Goal: Task Accomplishment & Management: Manage account settings

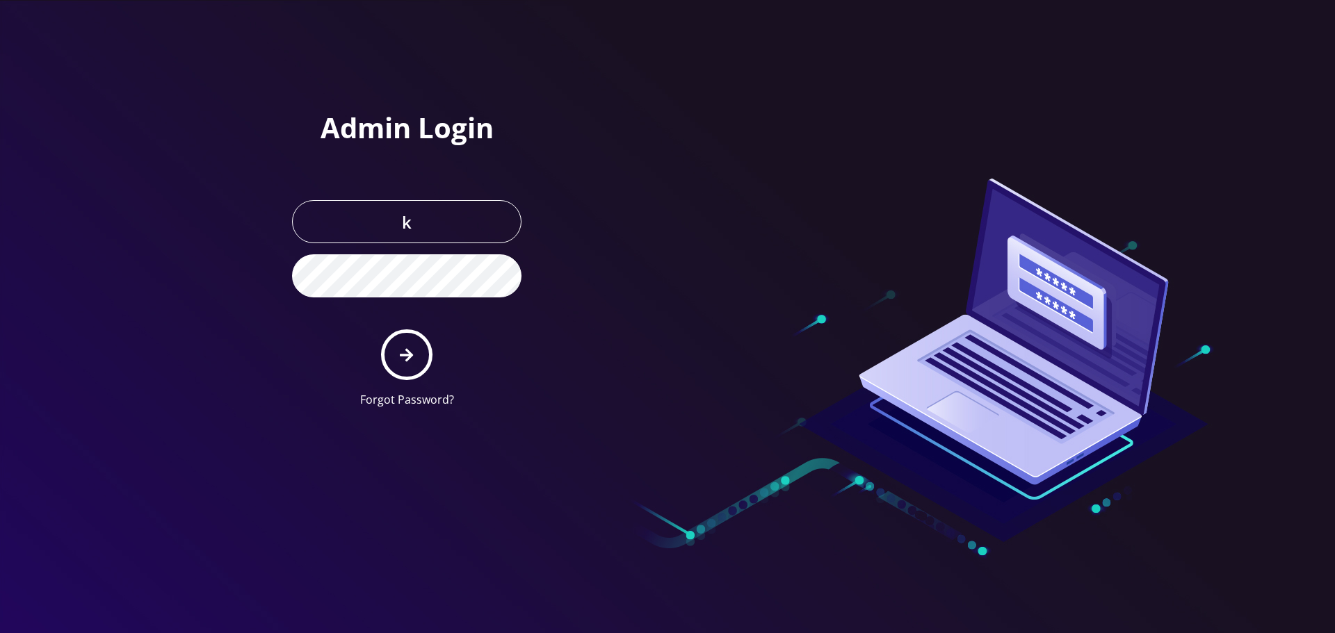
type input "khushi@teltik.com"
click at [381, 330] on button "submit" at bounding box center [406, 355] width 51 height 51
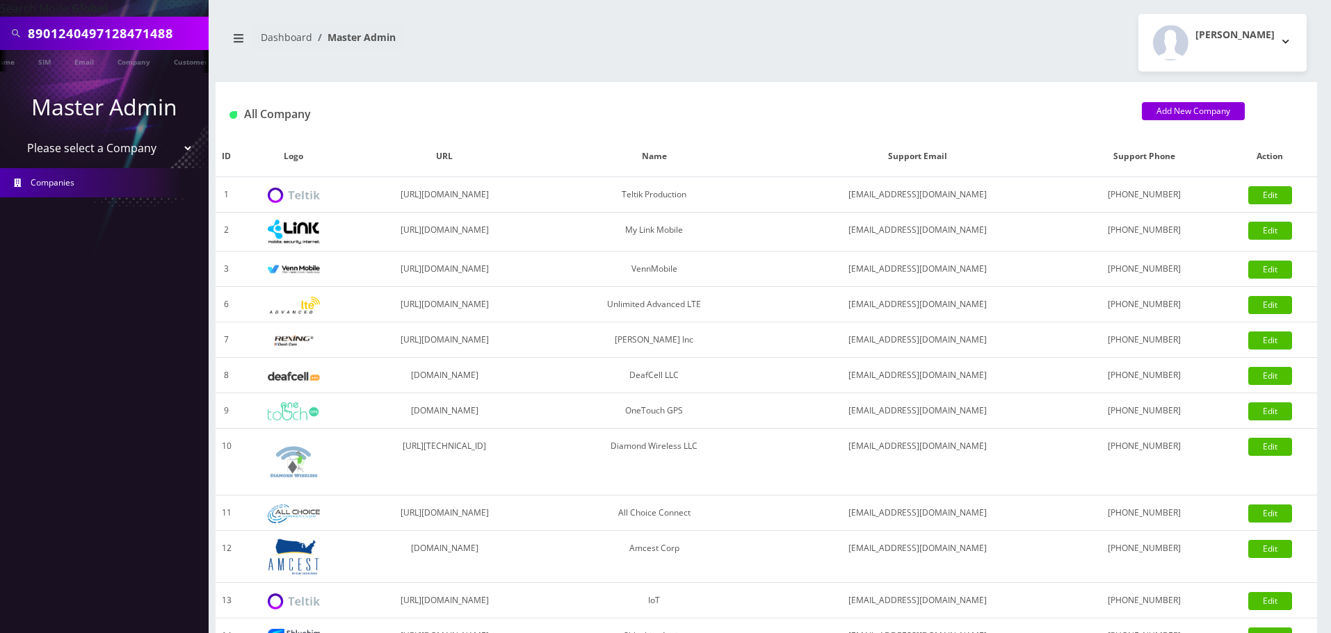
click at [145, 31] on input "8901240497128471488" at bounding box center [116, 33] width 177 height 26
click at [83, 154] on select "Please select a Company Teltik Production My Link Mobile VennMobile Unlimited A…" at bounding box center [104, 148] width 177 height 26
select select "13"
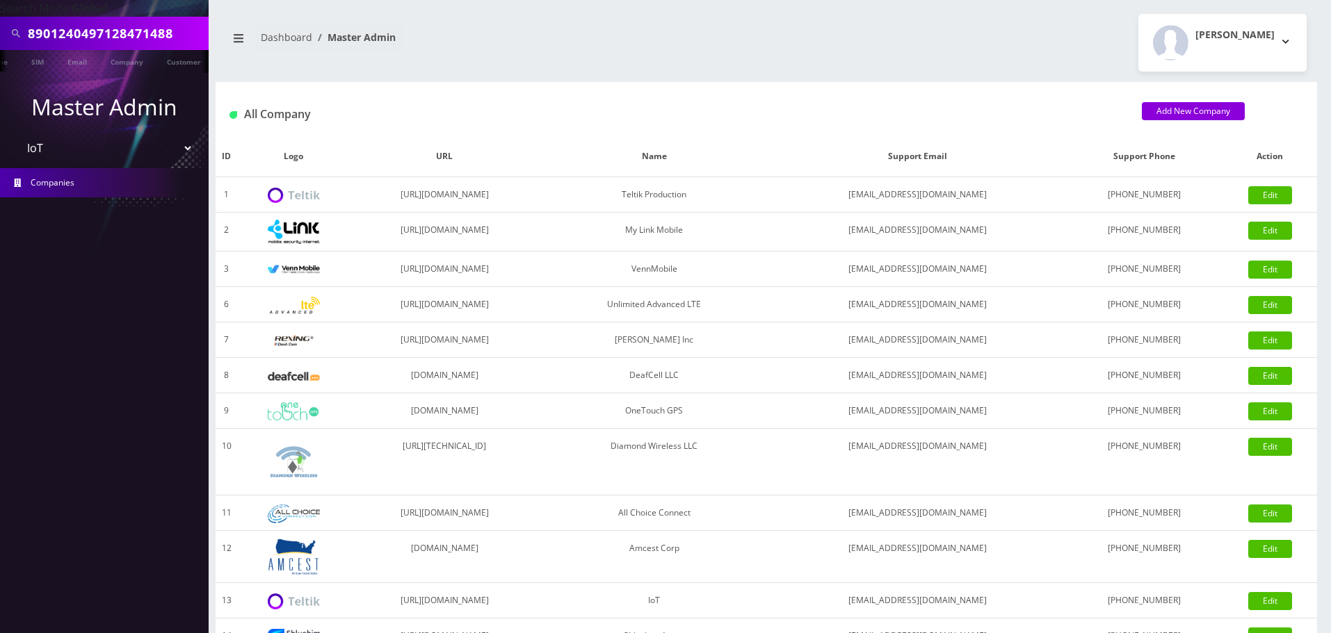
click at [16, 135] on select "Please select a Company Teltik Production My Link Mobile VennMobile Unlimited A…" at bounding box center [104, 148] width 177 height 26
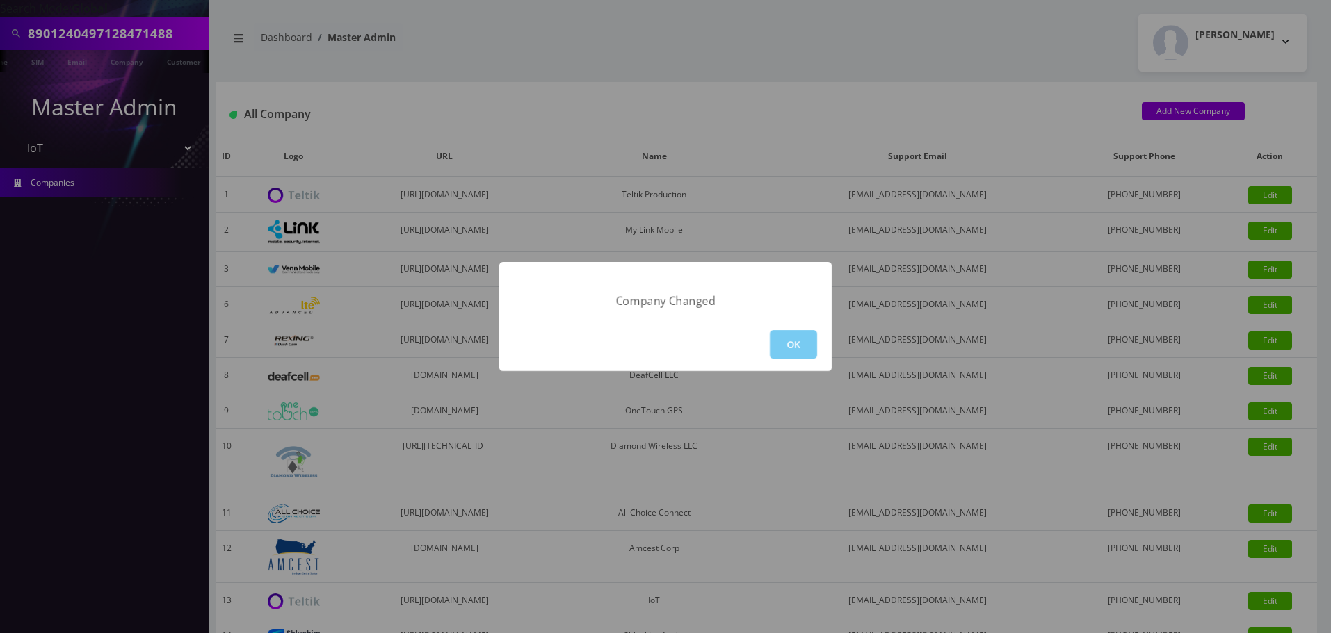
click at [771, 332] on button "OK" at bounding box center [793, 344] width 47 height 29
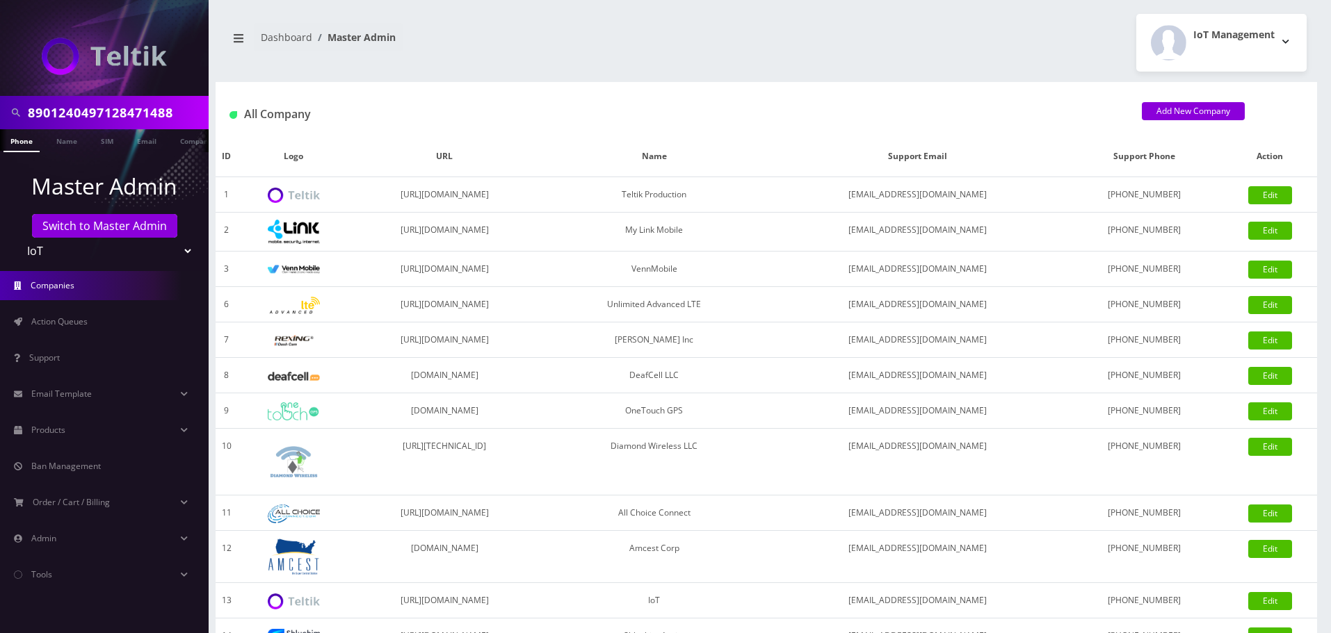
click at [117, 116] on input "8901240497128471488" at bounding box center [116, 112] width 177 height 26
type input "npm"
click at [176, 149] on link "Company" at bounding box center [196, 140] width 47 height 23
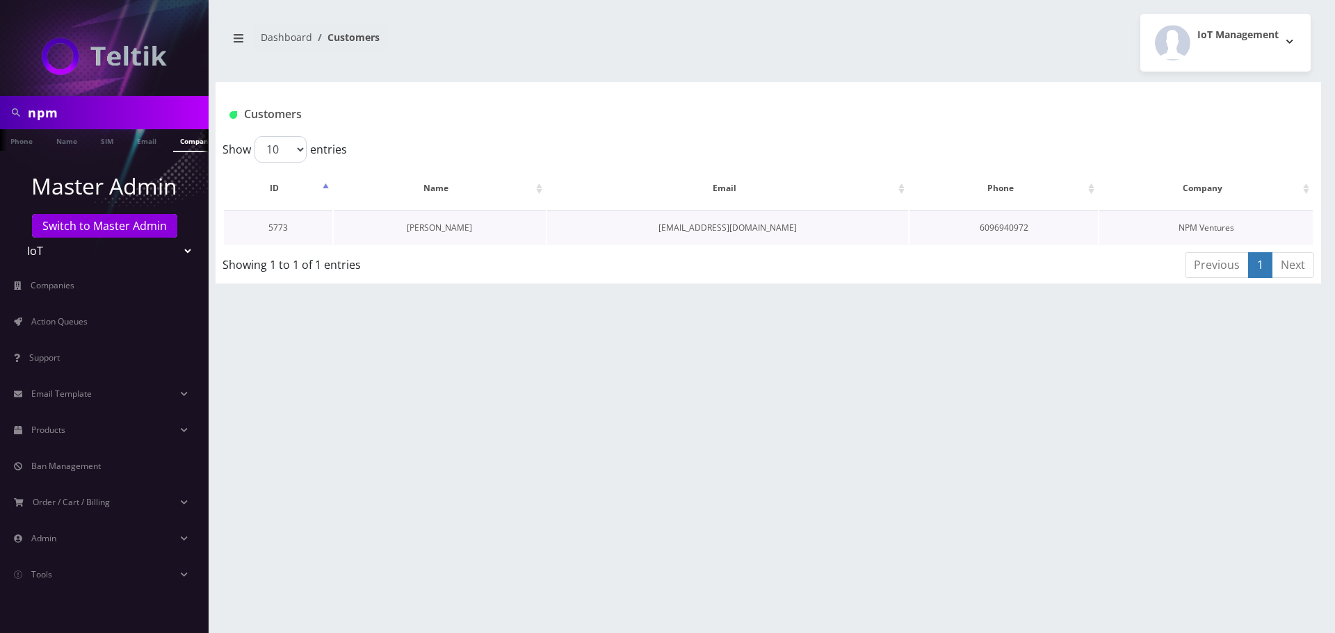
click at [434, 229] on link "Nathan Moser" at bounding box center [439, 228] width 65 height 12
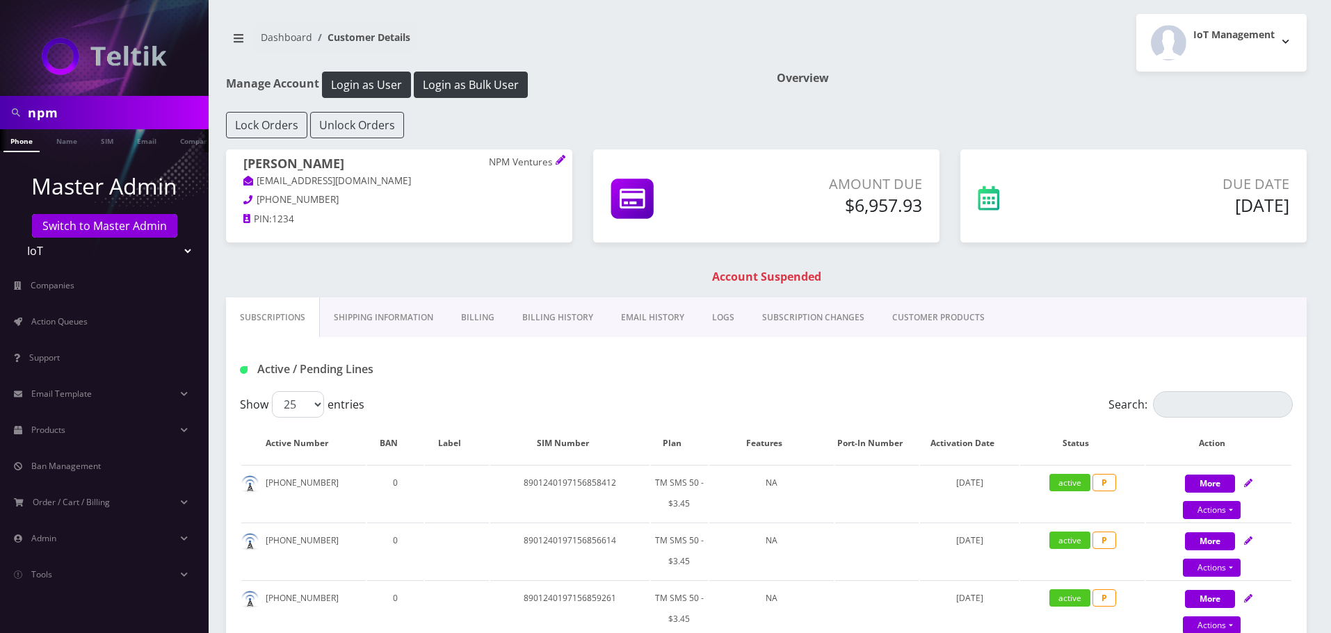
click at [559, 320] on link "Billing History" at bounding box center [557, 318] width 99 height 40
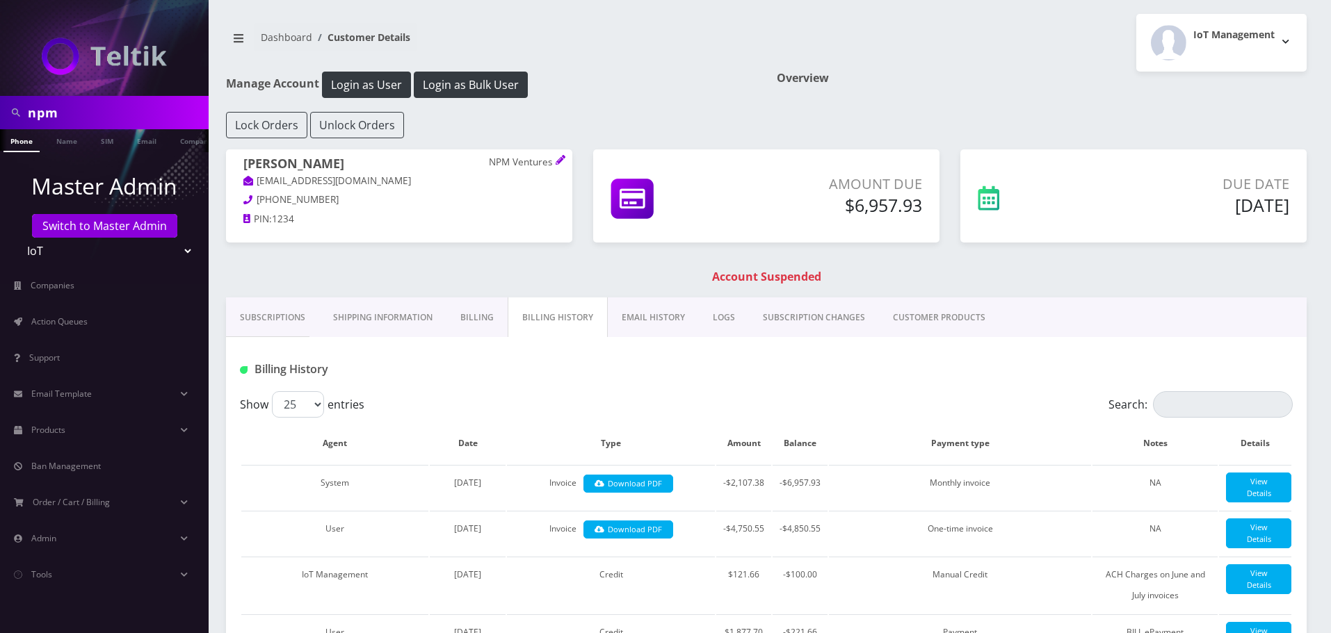
click at [909, 313] on link "CUSTOMER PRODUCTS" at bounding box center [939, 318] width 120 height 40
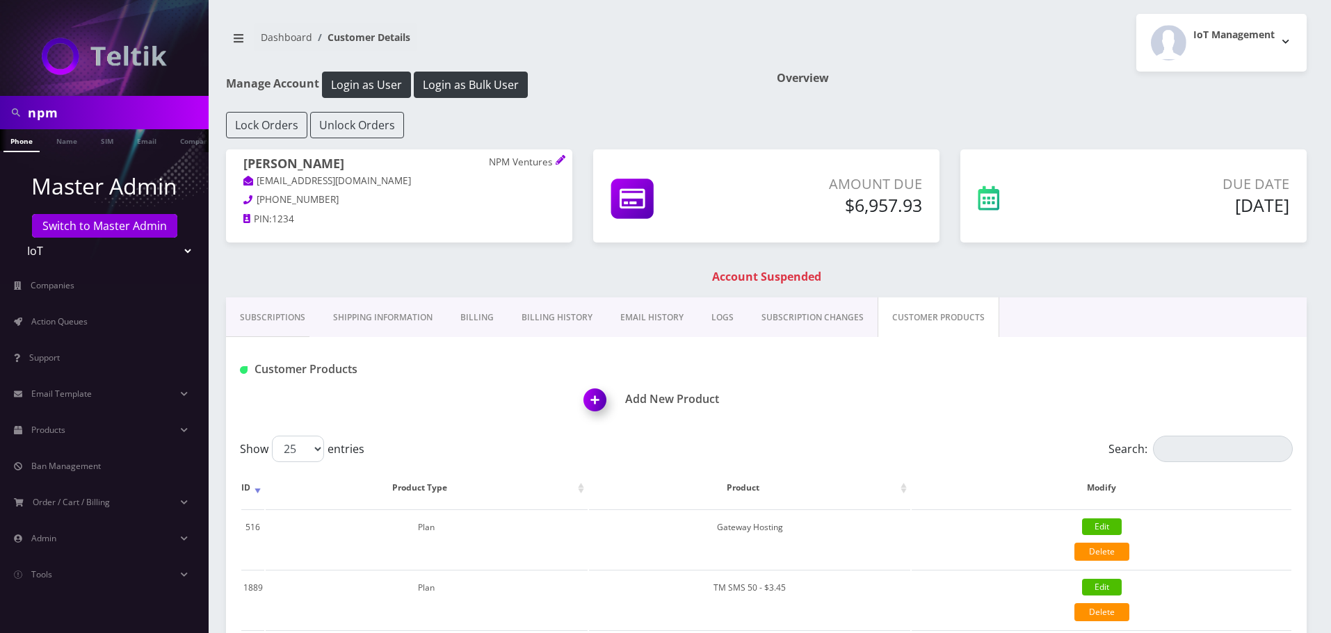
click at [785, 318] on link "SUBSCRIPTION CHANGES" at bounding box center [812, 318] width 130 height 40
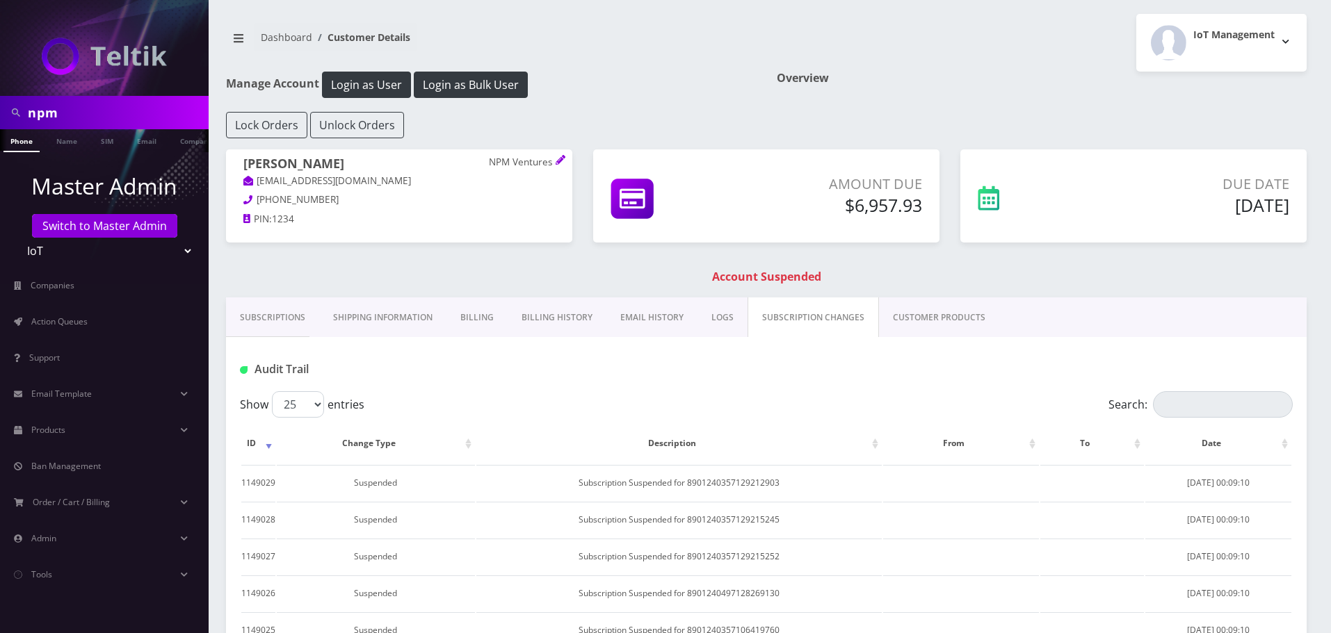
click at [282, 316] on link "Subscriptions" at bounding box center [272, 318] width 93 height 40
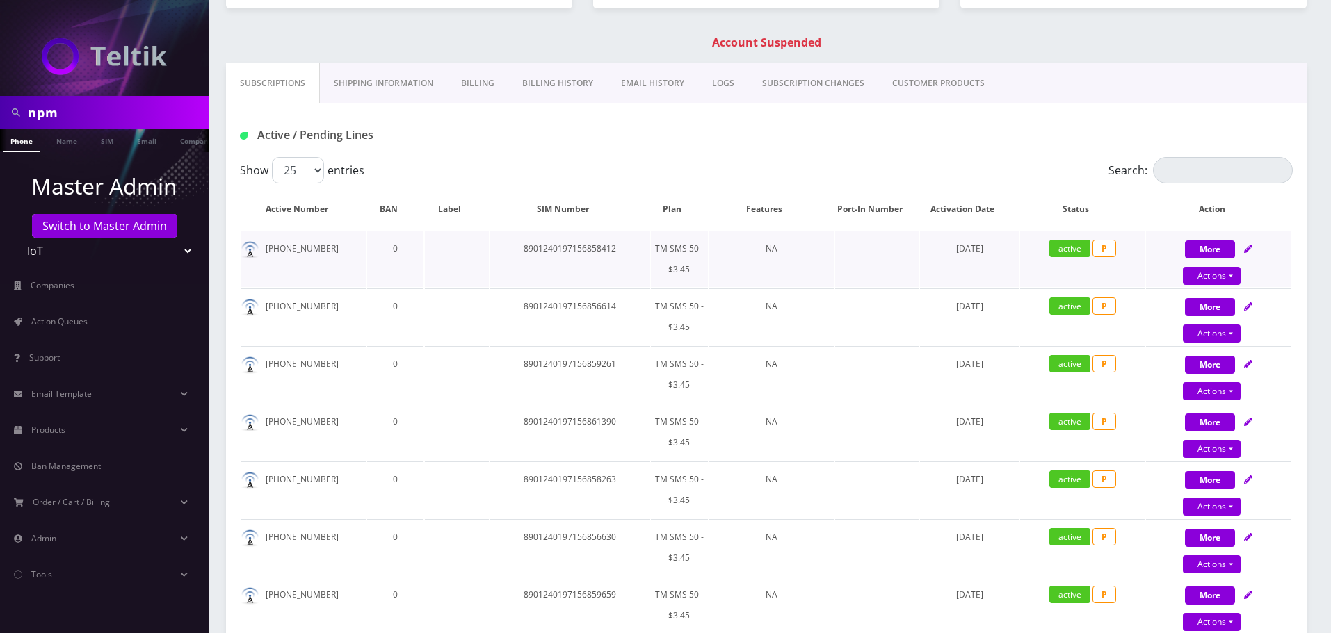
scroll to position [70, 0]
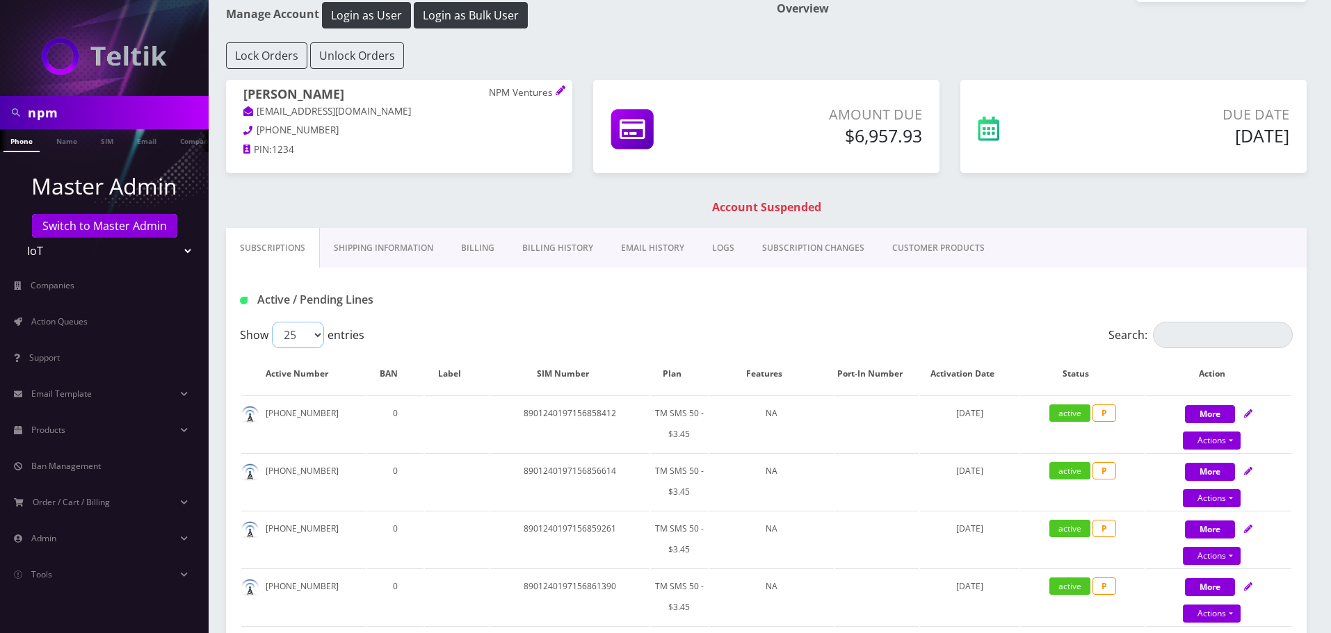
click at [321, 333] on select "25 50 100 250 500" at bounding box center [298, 335] width 52 height 26
select select "500"
click at [272, 322] on select "25 50 100 250 500" at bounding box center [298, 335] width 52 height 26
click at [1051, 203] on h1 "Account Suspended" at bounding box center [765, 207] width 1073 height 13
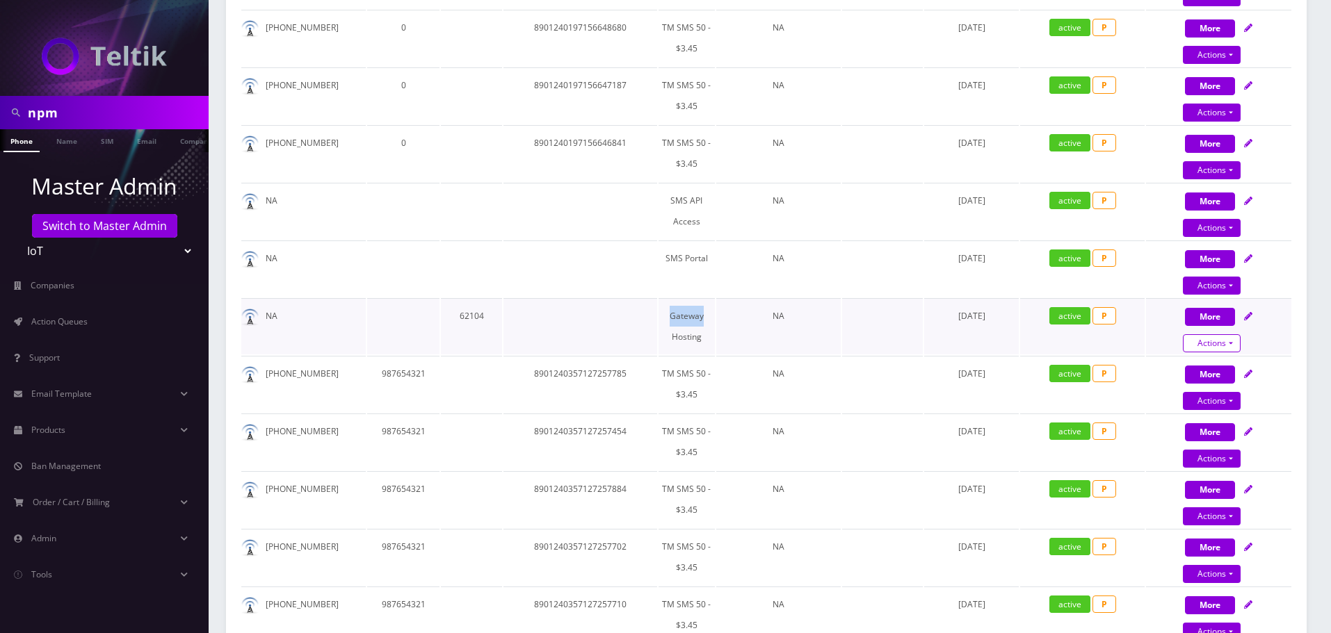
click at [1183, 367] on link "Close" at bounding box center [1230, 369] width 145 height 21
type input "08/15/2025"
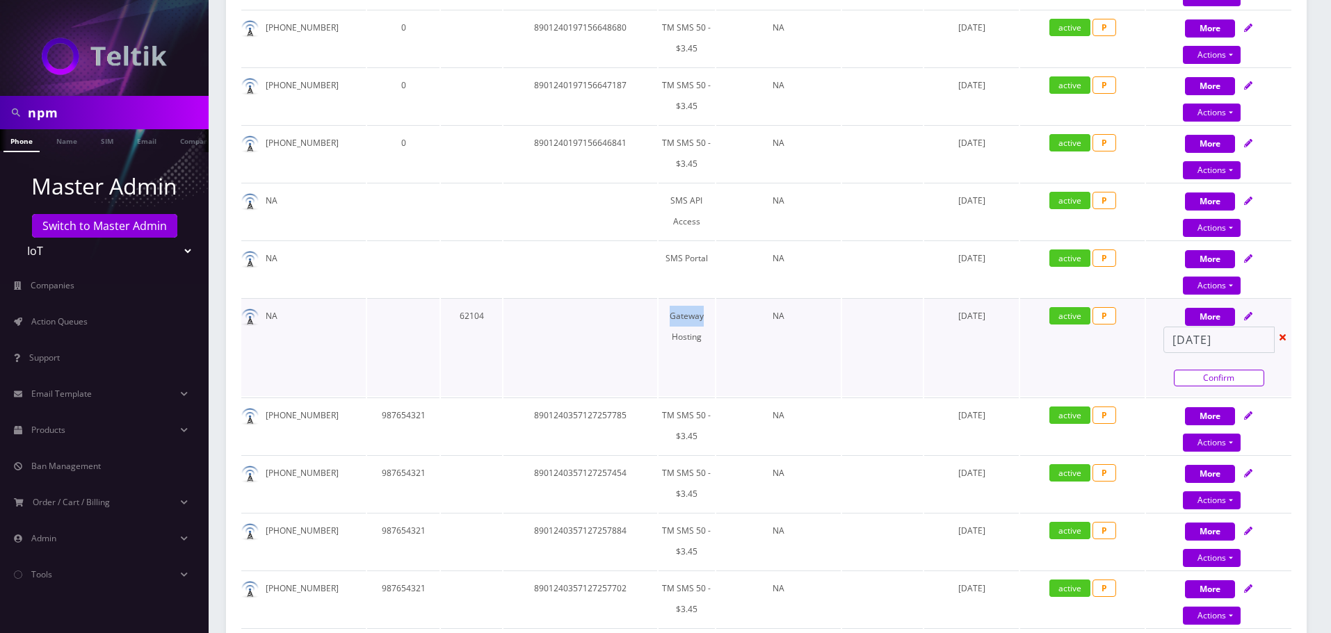
click at [1229, 375] on link "Confirm" at bounding box center [1219, 378] width 90 height 17
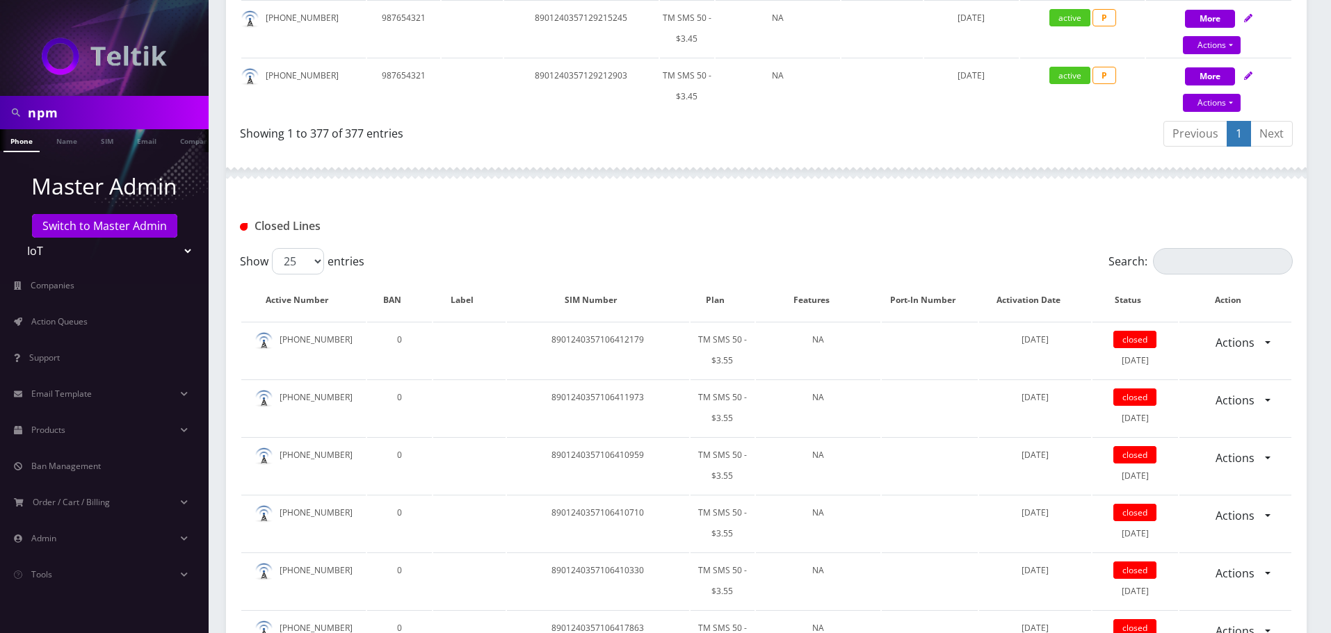
scroll to position [22045, 0]
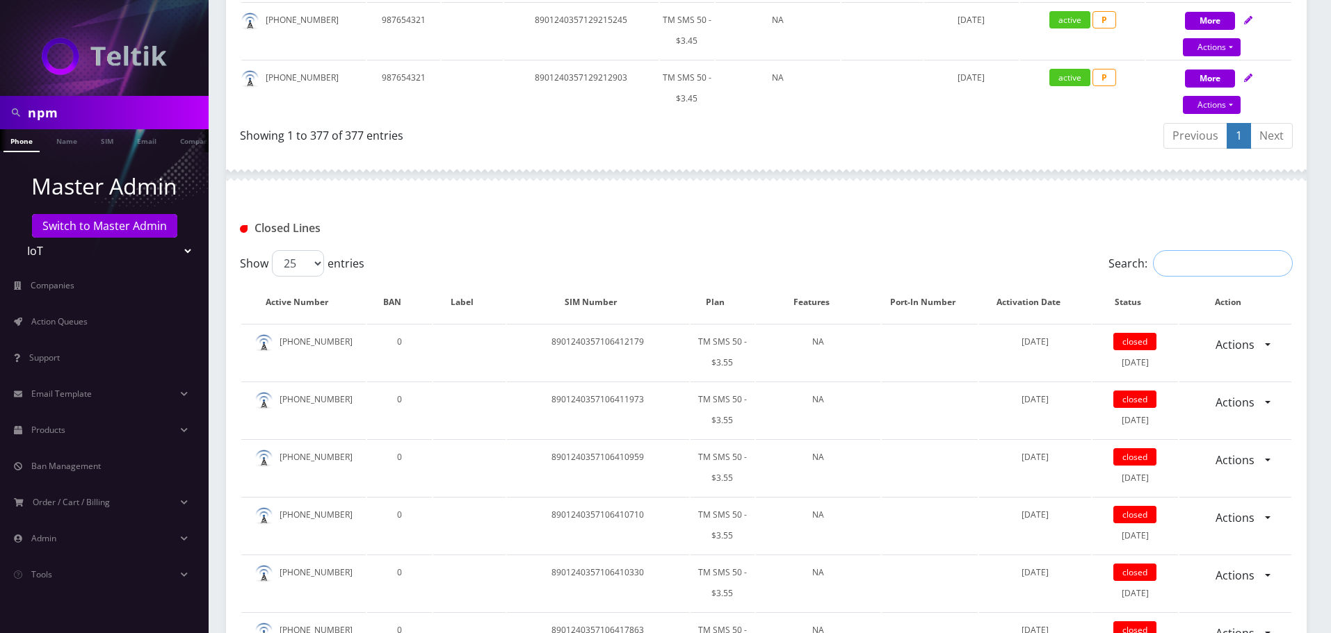
click at [1246, 262] on input "Search:" at bounding box center [1223, 263] width 140 height 26
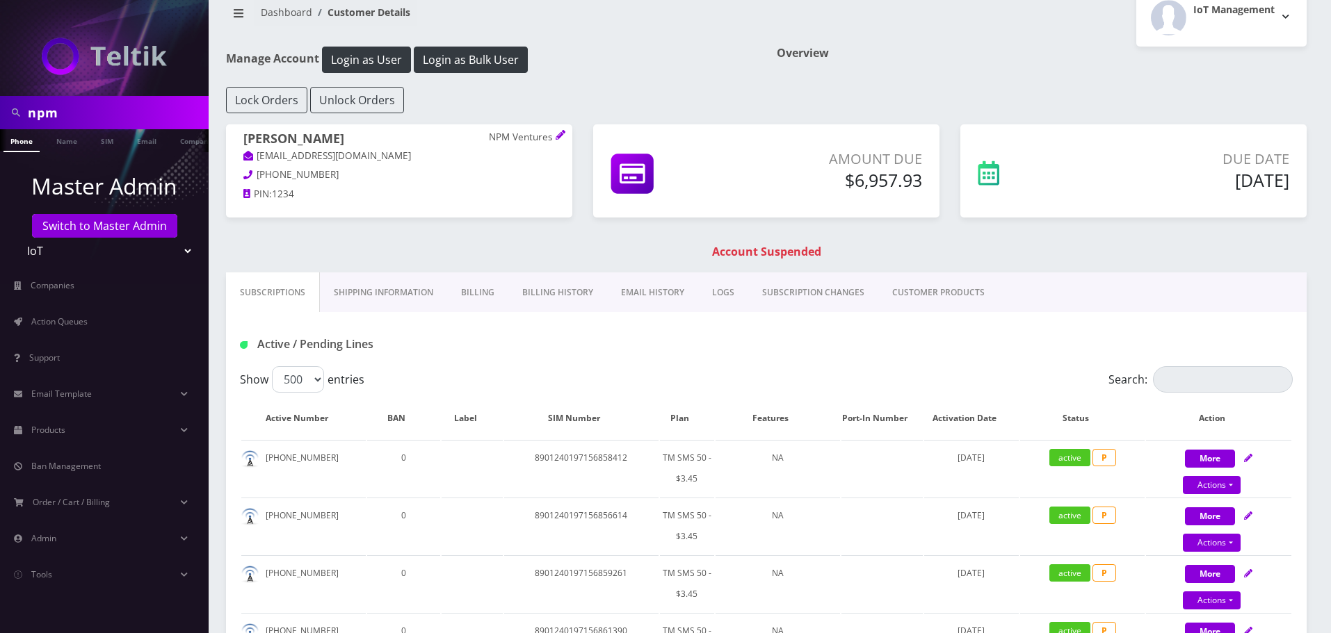
scroll to position [0, 0]
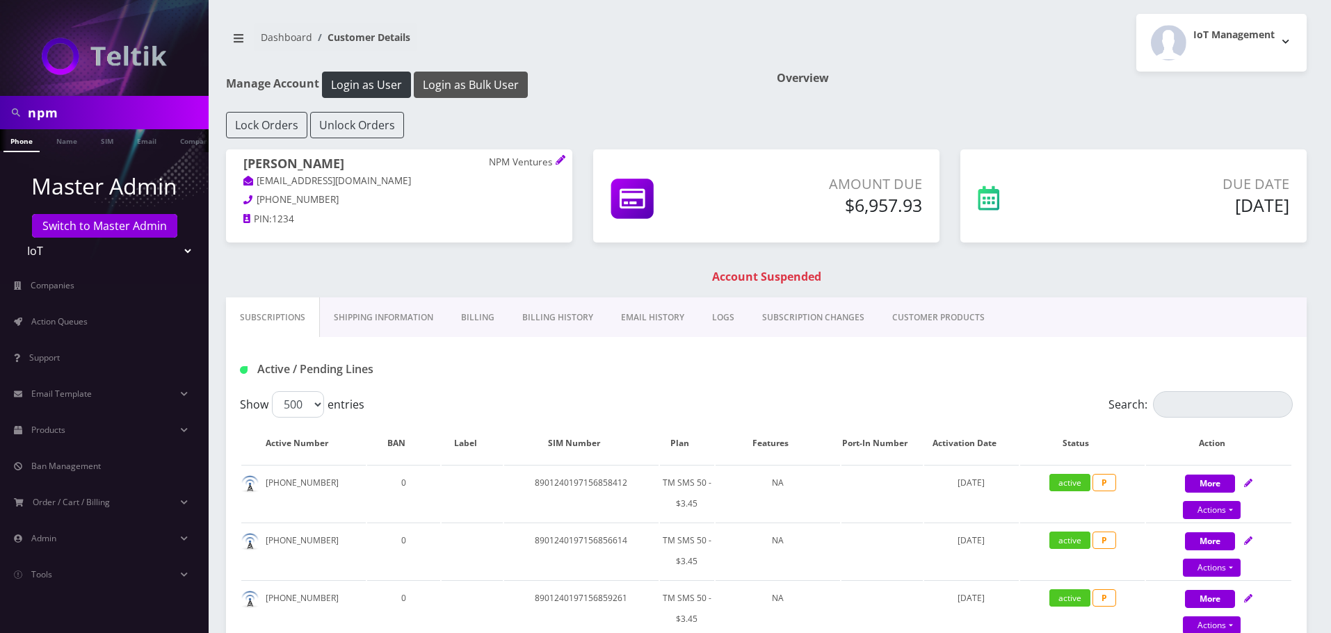
type input "gateway"
click at [470, 87] on button "Login as Bulk User" at bounding box center [471, 85] width 114 height 26
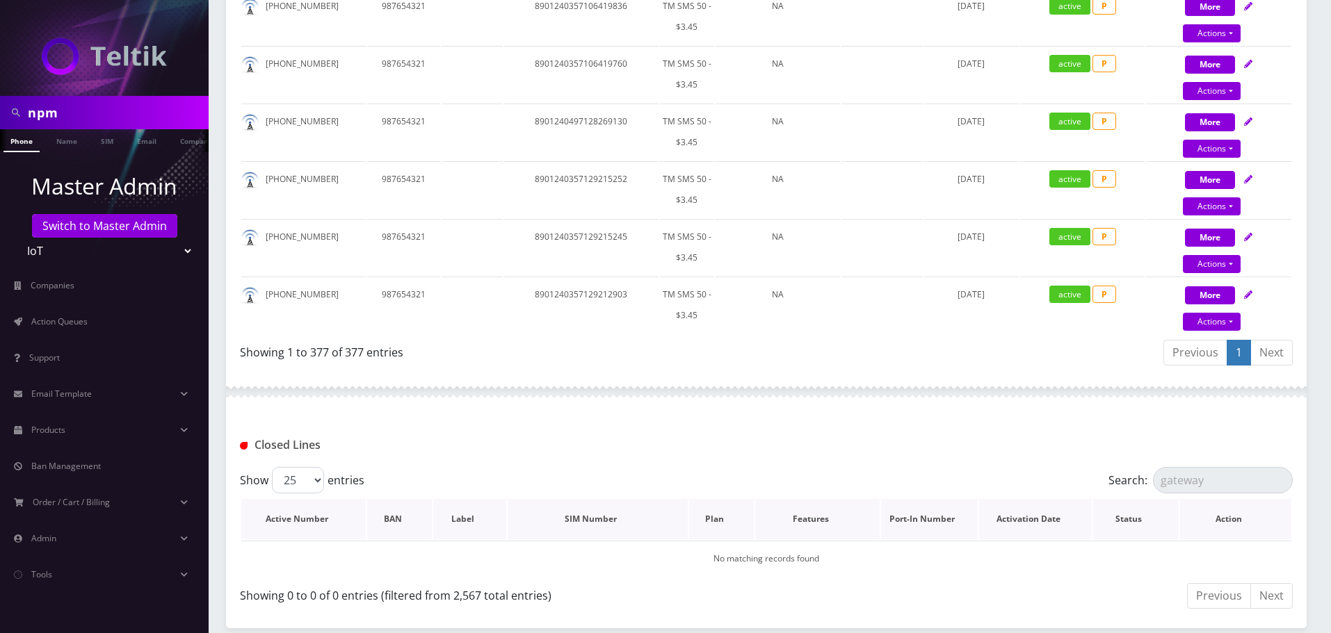
scroll to position [21891, 0]
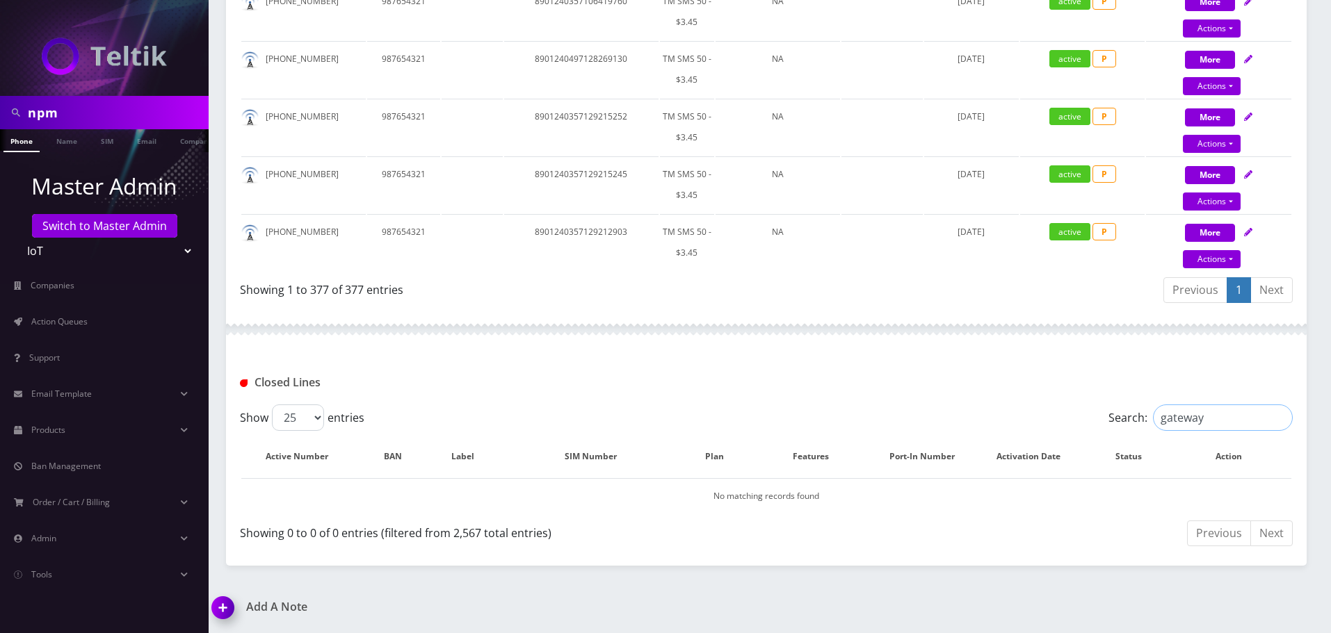
click at [1167, 416] on input "gateway" at bounding box center [1223, 418] width 140 height 26
click at [1279, 416] on input "gateway" at bounding box center [1223, 418] width 140 height 26
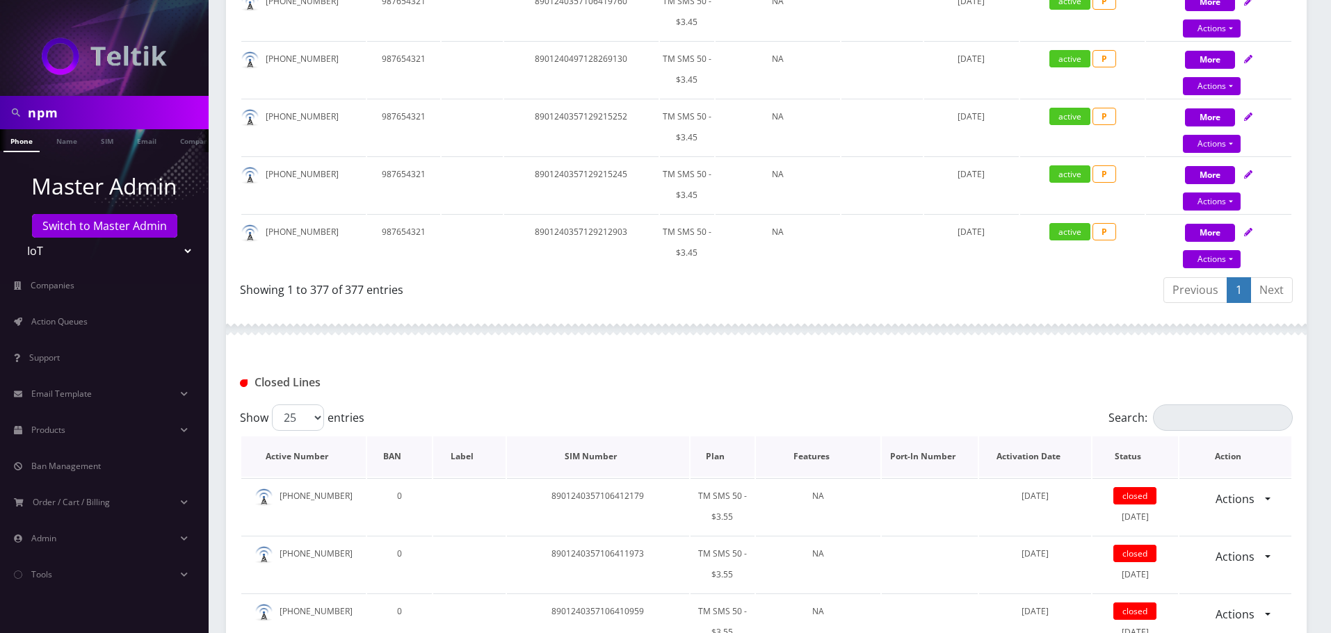
click at [455, 462] on th "Label" at bounding box center [469, 457] width 72 height 40
click at [464, 457] on th "Label" at bounding box center [488, 457] width 71 height 40
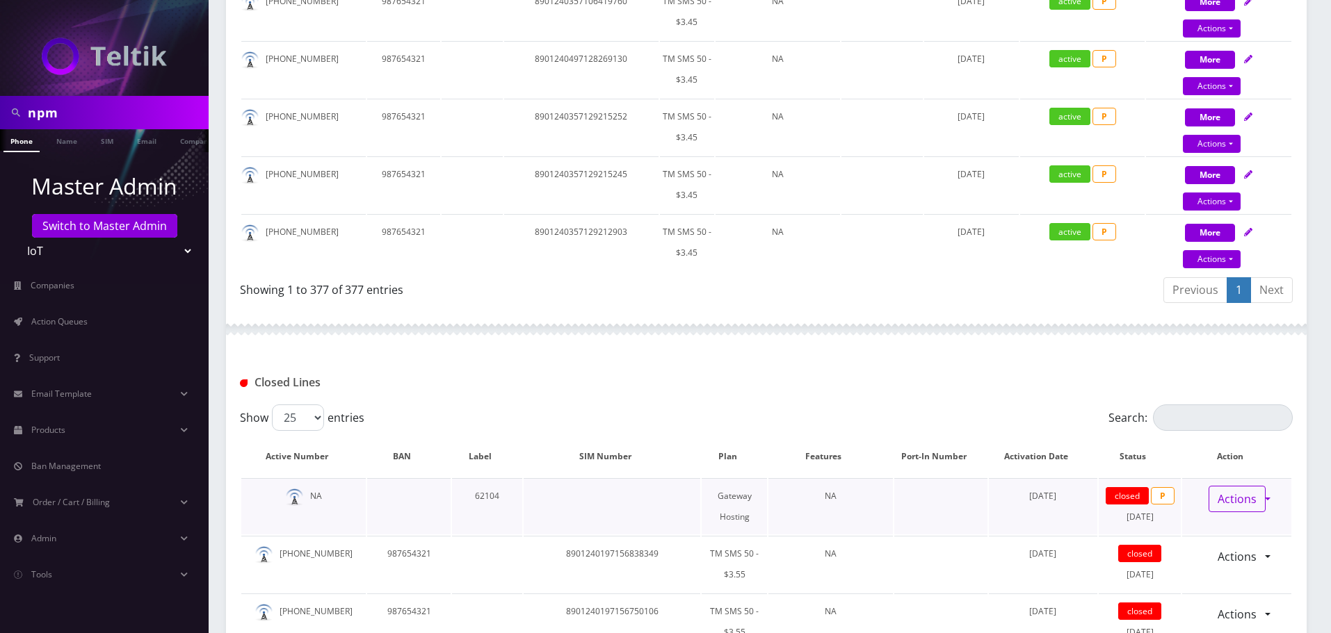
click at [1233, 490] on link "Actions" at bounding box center [1236, 499] width 57 height 26
click at [1227, 535] on link "Reopen" at bounding box center [1246, 529] width 111 height 21
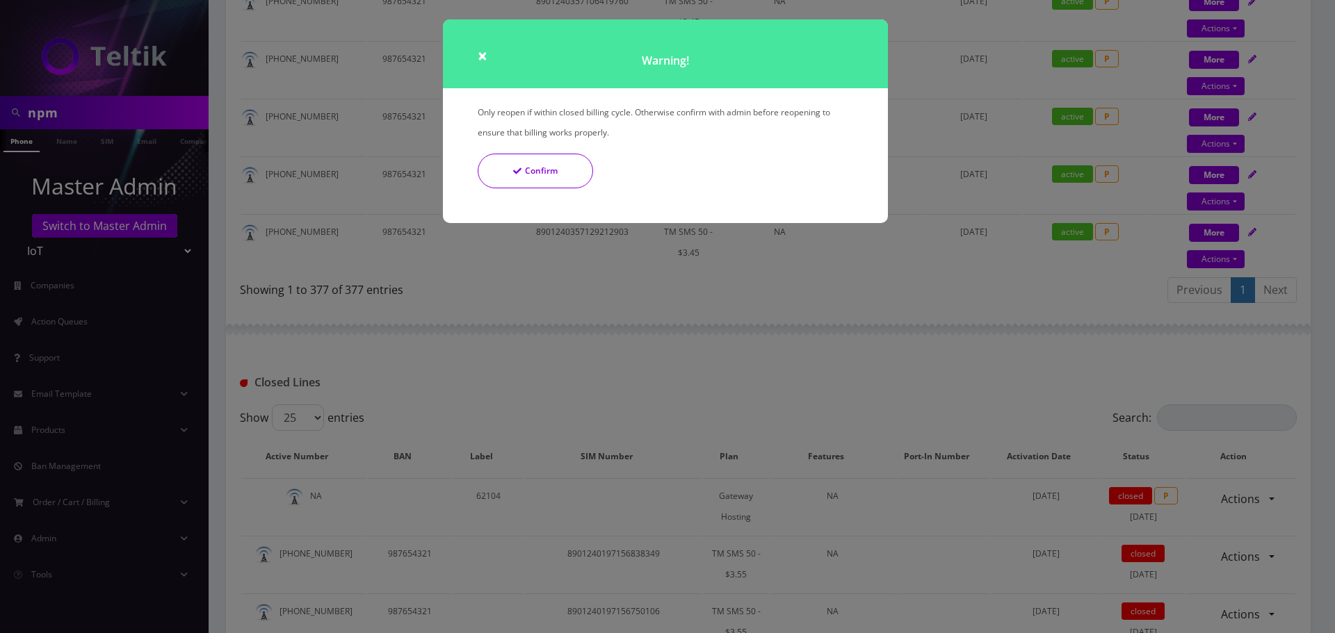
click at [553, 165] on button "Confirm" at bounding box center [535, 171] width 115 height 35
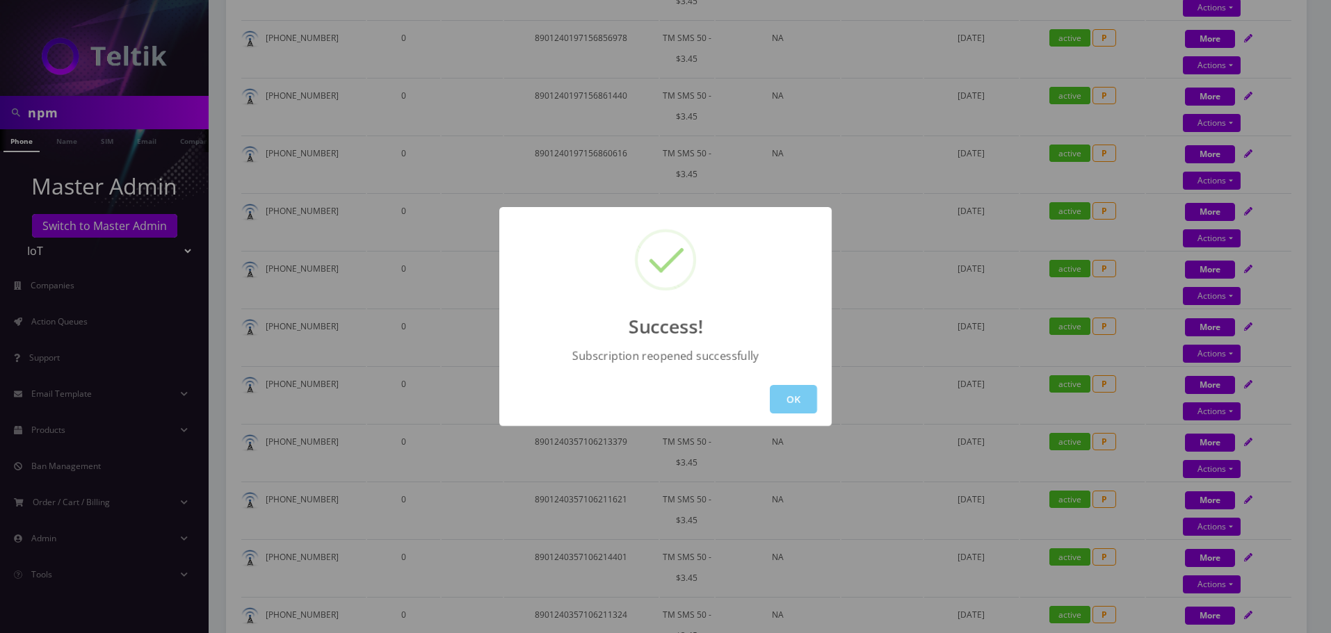
click at [786, 404] on button "OK" at bounding box center [793, 399] width 47 height 29
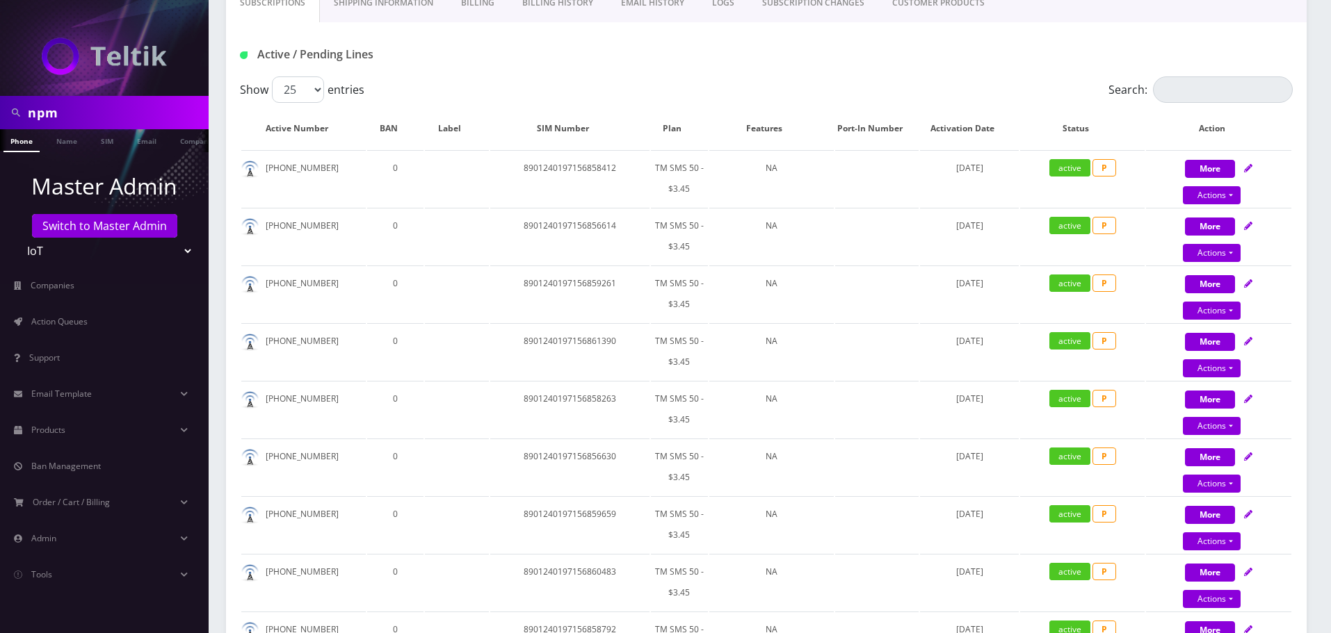
scroll to position [0, 0]
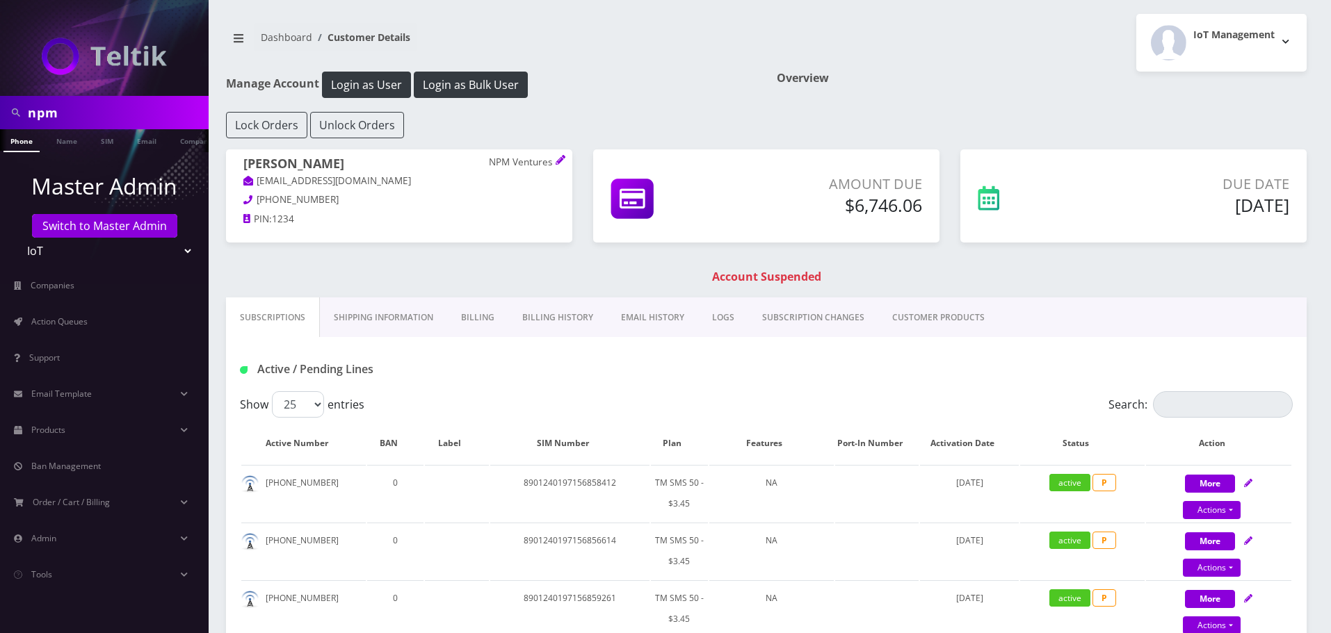
click at [465, 307] on link "Billing" at bounding box center [477, 318] width 61 height 40
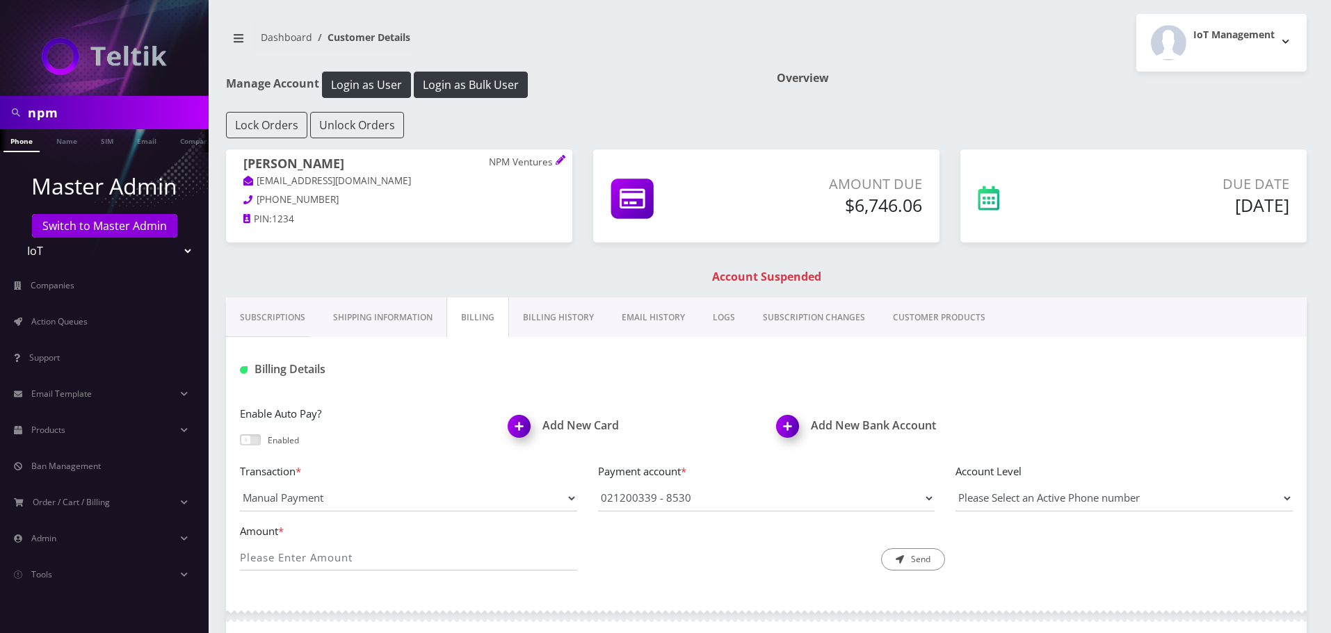
click at [551, 307] on link "Billing History" at bounding box center [558, 318] width 99 height 40
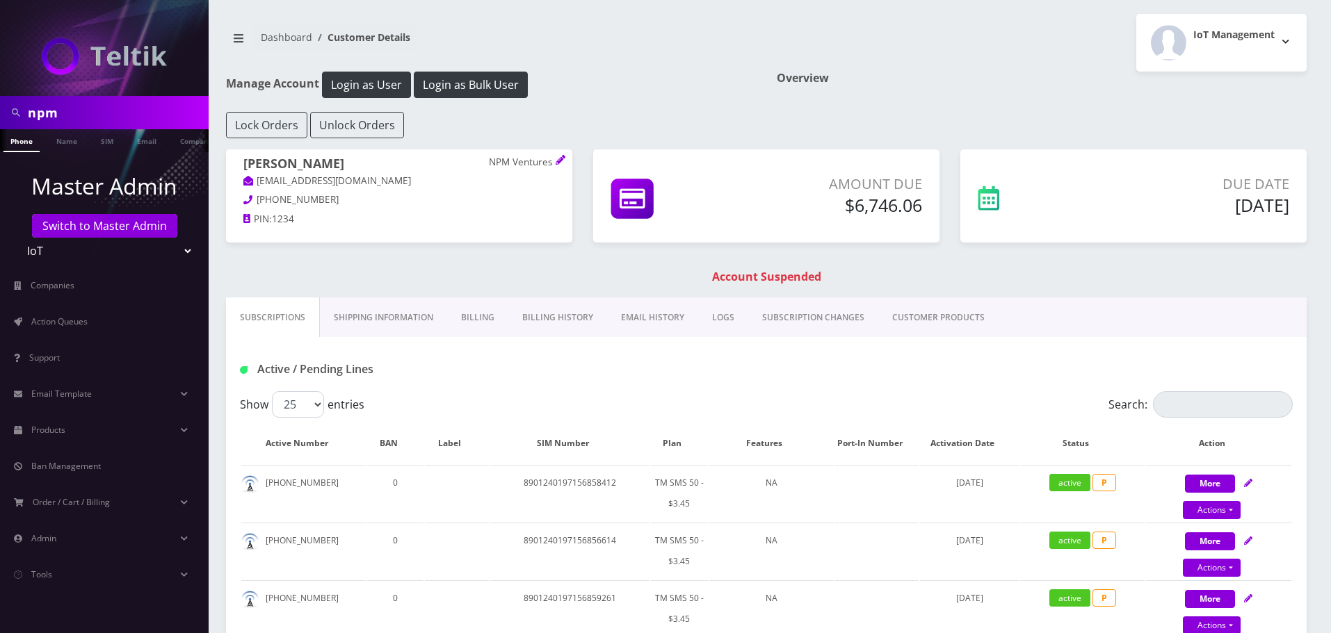
click at [556, 309] on link "Billing History" at bounding box center [557, 318] width 99 height 40
click at [553, 321] on link "Billing History" at bounding box center [557, 318] width 99 height 40
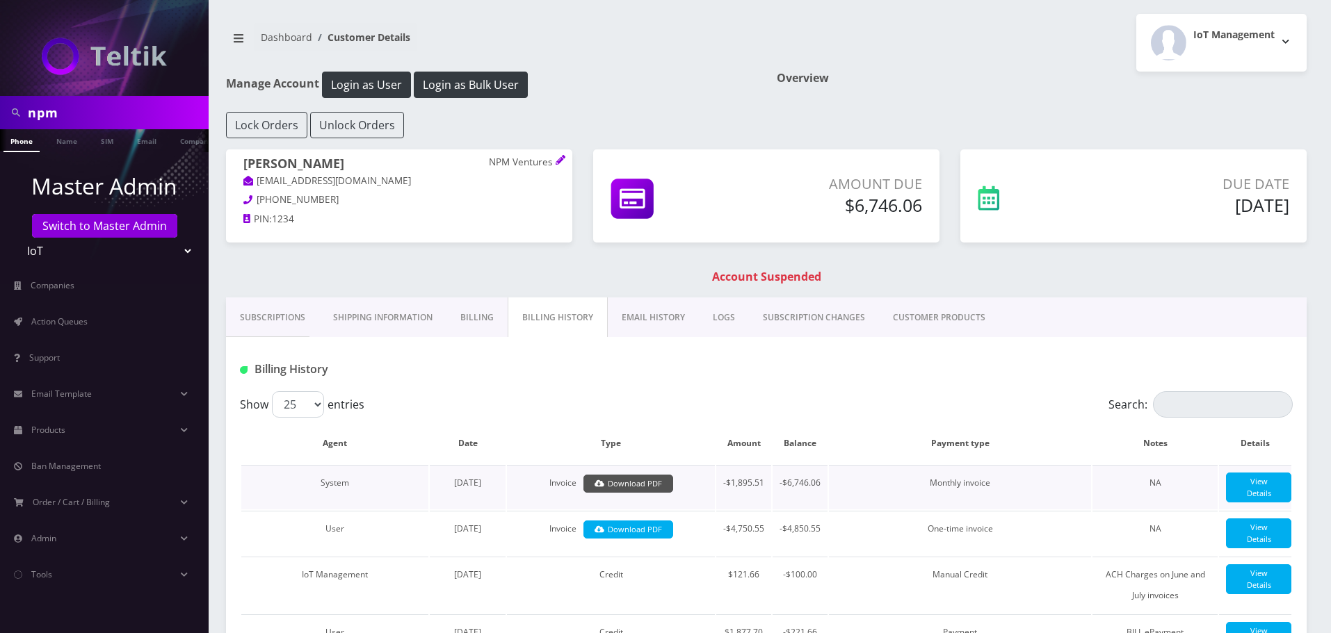
click at [628, 480] on link "Download PDF" at bounding box center [628, 484] width 90 height 19
click at [904, 42] on div "IoT Management Logout" at bounding box center [1041, 43] width 551 height 58
click at [488, 76] on button "Login as Bulk User" at bounding box center [471, 85] width 114 height 26
